Goal: Check status: Check status

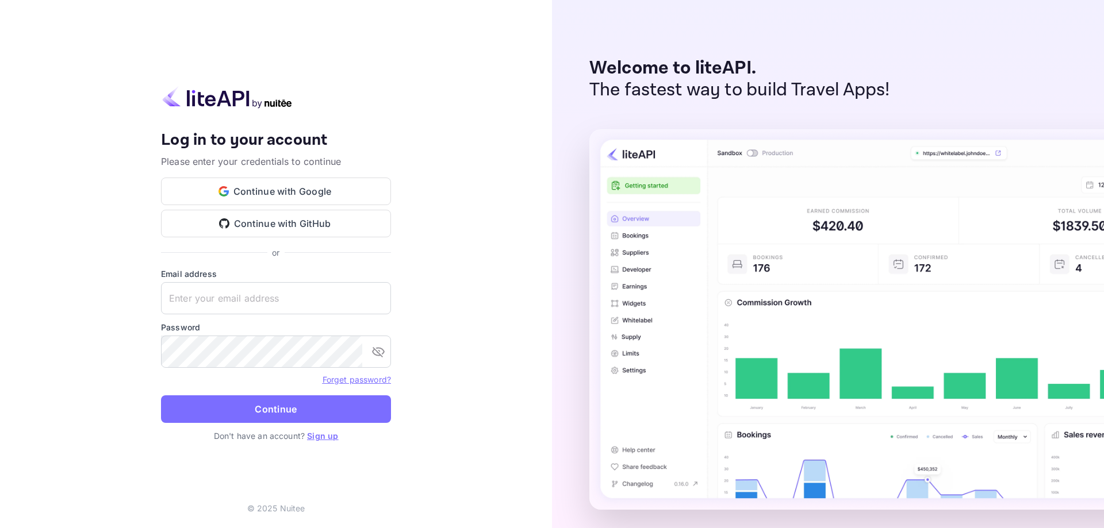
type input "[EMAIL_ADDRESS][DOMAIN_NAME]"
click at [257, 394] on form "Email address [EMAIL_ADDRESS][DOMAIN_NAME] ​ Password ​ Forget password? Contin…" at bounding box center [276, 349] width 230 height 162
click at [259, 405] on button "Continue" at bounding box center [276, 409] width 230 height 28
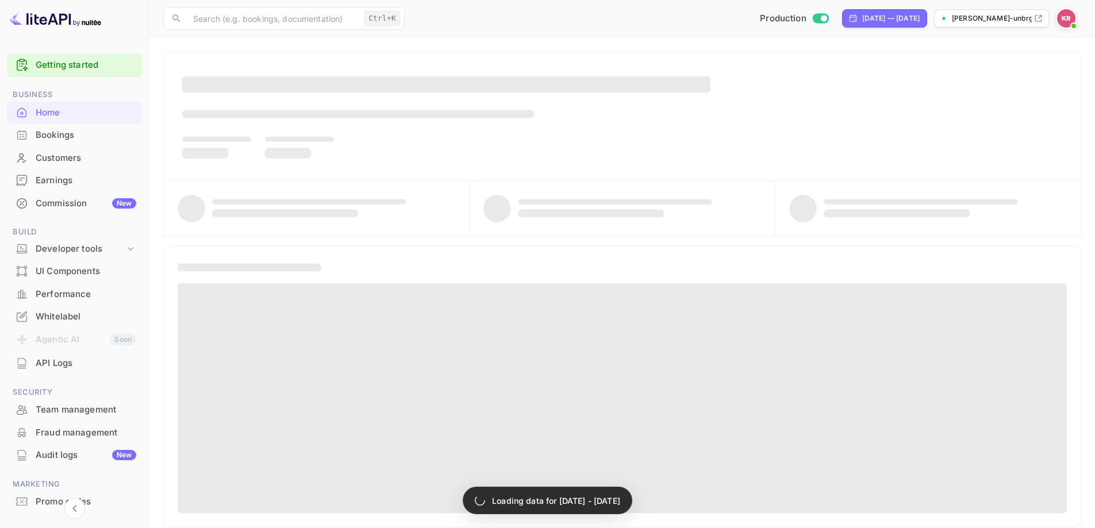
click at [93, 133] on div "Bookings" at bounding box center [86, 135] width 101 height 13
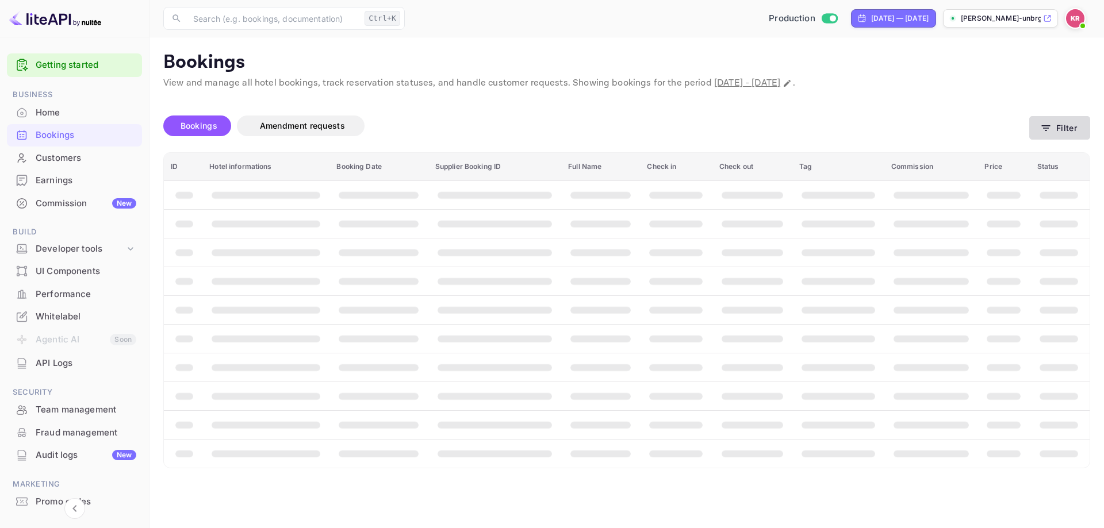
click at [1058, 121] on button "Filter" at bounding box center [1059, 128] width 61 height 24
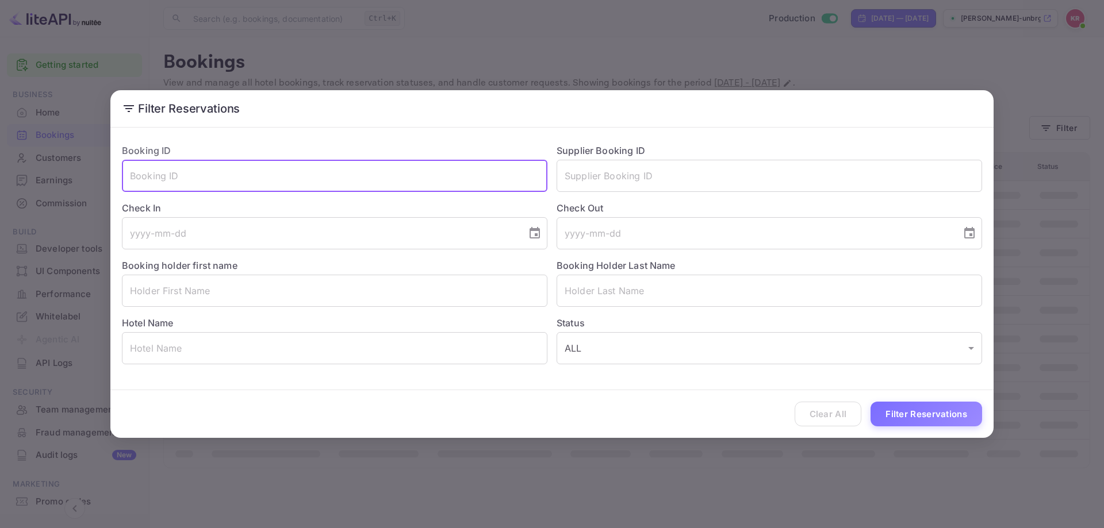
paste input "dSUXKqWLl"
click at [912, 406] on button "Filter Reservations" at bounding box center [926, 414] width 112 height 25
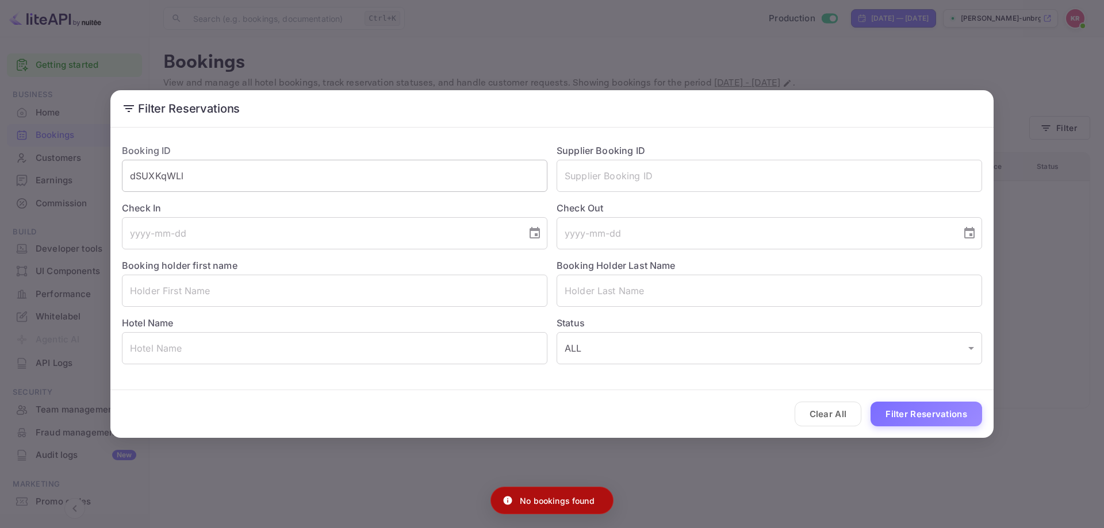
click at [223, 172] on input "dSUXKqWLl" at bounding box center [334, 176] width 425 height 32
type input "dSUXKqWLl"
click at [870, 402] on button "Filter Reservations" at bounding box center [926, 414] width 112 height 25
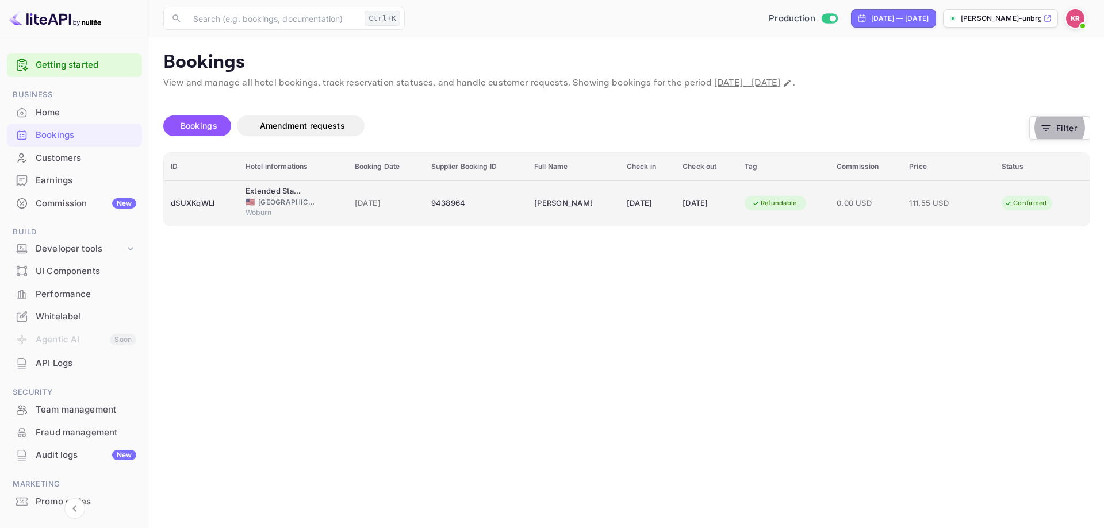
click at [626, 211] on div "[DATE]" at bounding box center [647, 203] width 42 height 18
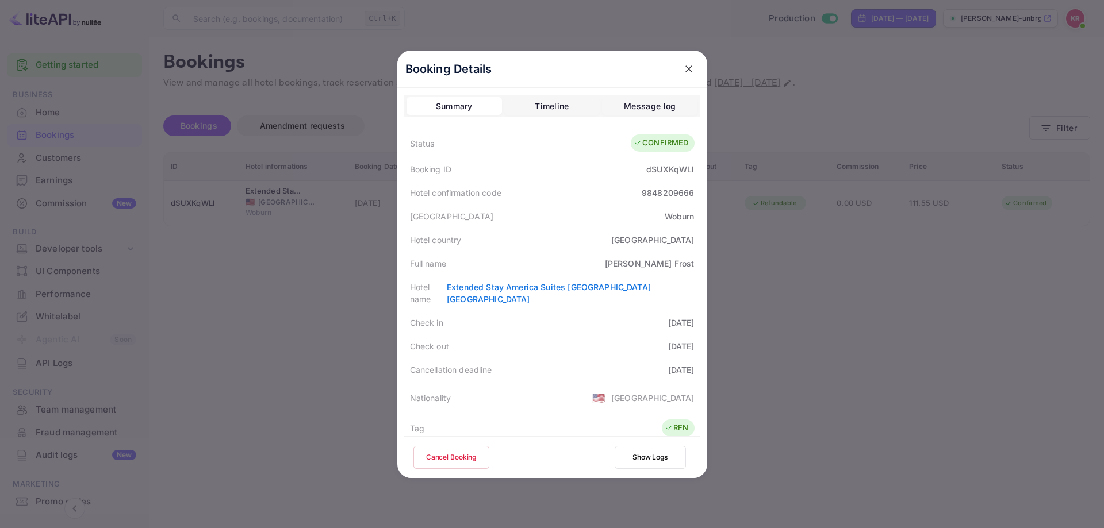
click at [257, 207] on div at bounding box center [552, 264] width 1104 height 528
